Goal: Transaction & Acquisition: Purchase product/service

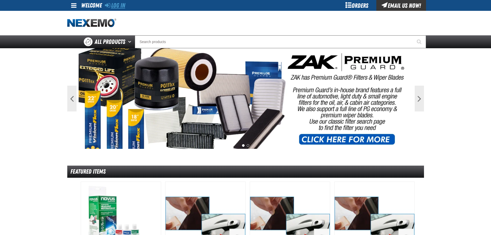
click at [123, 5] on link "Log In" at bounding box center [115, 5] width 20 height 7
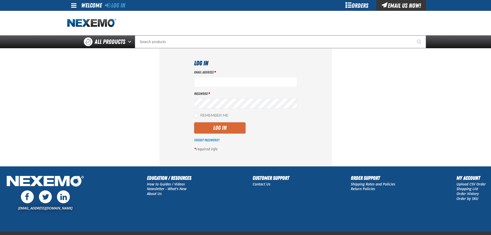
type input "smahar@huskerautogroup.com"
click at [227, 130] on button "Log In" at bounding box center [220, 127] width 52 height 11
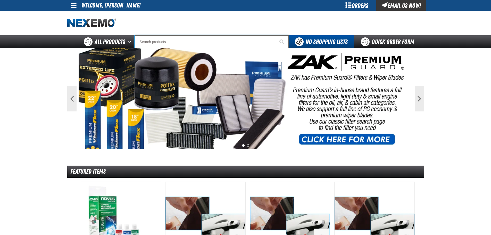
click at [149, 39] on input "Search" at bounding box center [212, 41] width 154 height 13
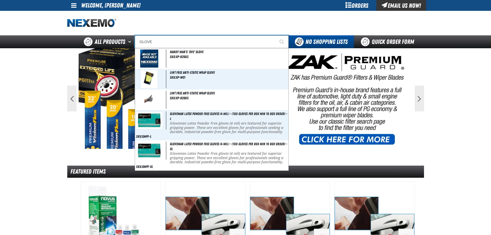
type input "GLOVE"
click at [276, 35] on button "Start Searching" at bounding box center [282, 41] width 13 height 13
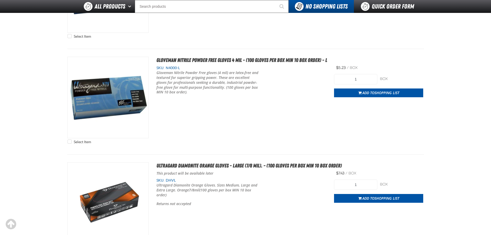
scroll to position [747, 0]
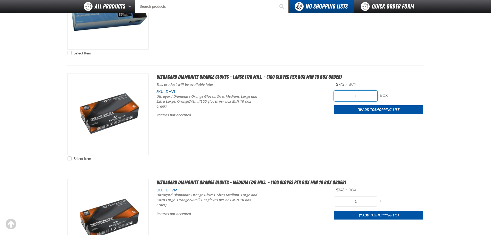
click at [360, 95] on input "1" at bounding box center [355, 96] width 43 height 10
type input "20"
click at [356, 204] on input "1" at bounding box center [355, 201] width 43 height 10
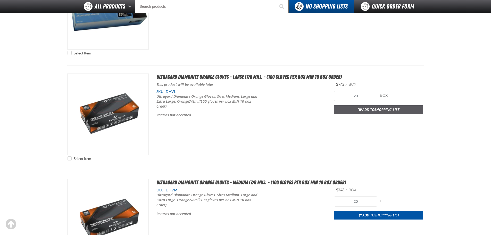
click at [368, 110] on span "Add to Shopping List" at bounding box center [380, 109] width 37 height 5
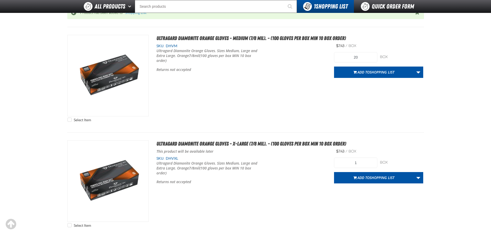
scroll to position [927, 0]
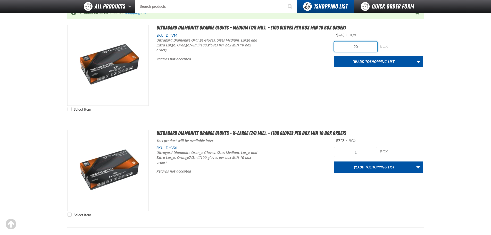
click at [359, 44] on input "20" at bounding box center [355, 46] width 43 height 10
type input "2"
type input "10"
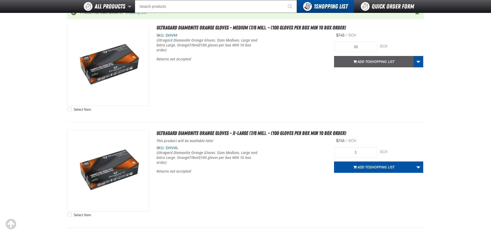
click at [369, 63] on span "Add to Shopping List" at bounding box center [375, 61] width 37 height 5
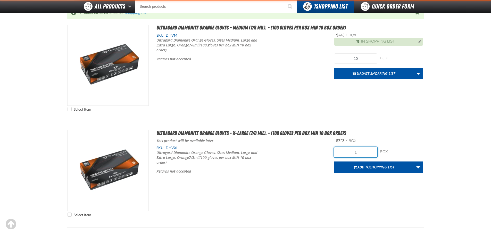
click at [362, 153] on input "1" at bounding box center [355, 152] width 43 height 10
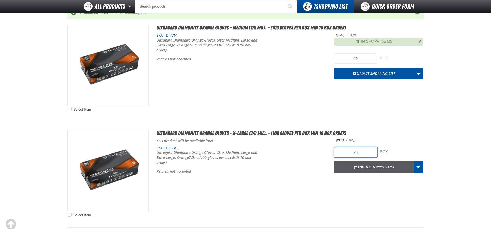
type input "20"
click at [367, 166] on span "Add to Shopping List" at bounding box center [375, 166] width 37 height 5
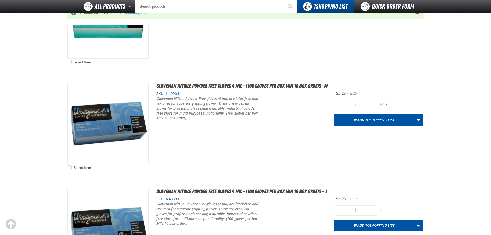
scroll to position [463, 0]
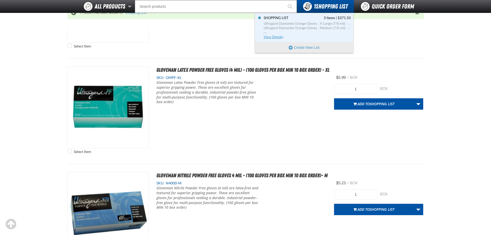
click at [277, 37] on span "View Details" at bounding box center [274, 37] width 21 height 4
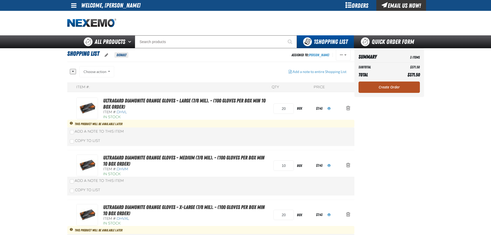
click at [408, 86] on link "Create Order" at bounding box center [388, 86] width 61 height 11
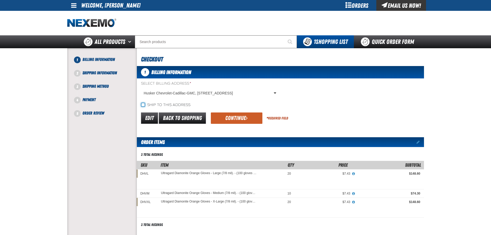
click at [144, 104] on input "Ship to this address" at bounding box center [143, 105] width 4 height 4
checkbox input "true"
click at [242, 118] on button "Continue" at bounding box center [237, 117] width 52 height 11
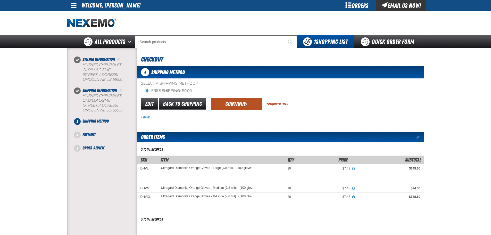
click at [225, 107] on button "Continue" at bounding box center [237, 103] width 52 height 11
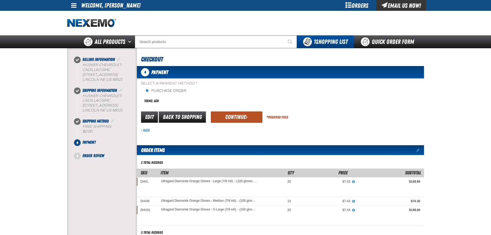
click at [229, 114] on button "Continue" at bounding box center [237, 116] width 52 height 11
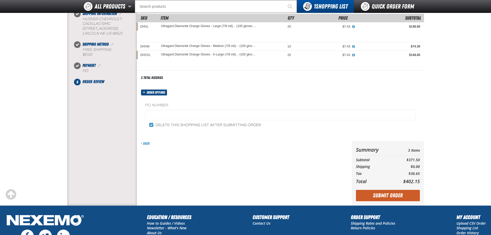
scroll to position [129, 0]
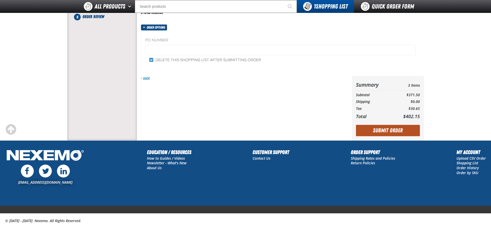
click at [381, 131] on button "Submit Order" at bounding box center [388, 130] width 64 height 11
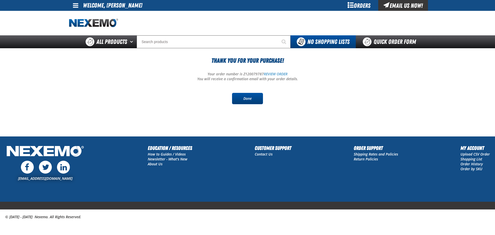
click at [248, 100] on link "Done" at bounding box center [247, 98] width 31 height 11
